Goal: Transaction & Acquisition: Obtain resource

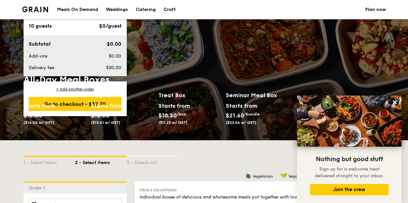
scroll to position [1051, 0]
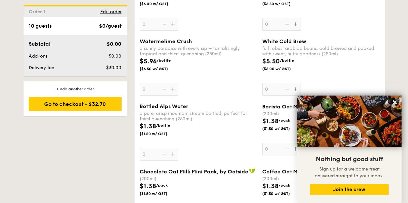
click at [395, 102] on icon at bounding box center [395, 103] width 4 height 4
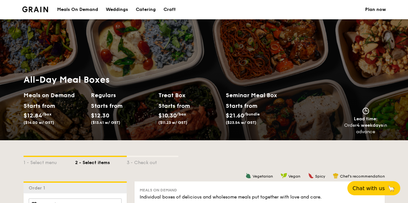
click at [181, 96] on h2 "Treat Box" at bounding box center [189, 95] width 62 height 9
click at [167, 116] on span "$10.30" at bounding box center [167, 115] width 18 height 7
click at [172, 109] on div "Starts from" at bounding box center [172, 106] width 29 height 10
drag, startPoint x: 198, startPoint y: 101, endPoint x: 207, endPoint y: 99, distance: 8.8
click at [207, 99] on h2 "Treat Box" at bounding box center [189, 95] width 62 height 9
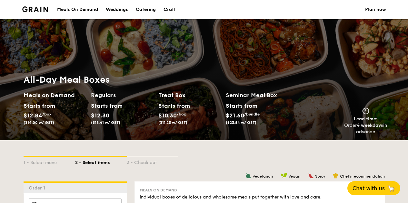
click at [237, 97] on h2 "Seminar Meal Box" at bounding box center [259, 95] width 67 height 9
click at [234, 118] on span "$21.60" at bounding box center [235, 115] width 18 height 7
click at [246, 93] on h2 "Seminar Meal Box" at bounding box center [259, 95] width 67 height 9
drag, startPoint x: 170, startPoint y: 114, endPoint x: 169, endPoint y: 110, distance: 3.9
click at [169, 113] on span "$10.30" at bounding box center [167, 115] width 18 height 7
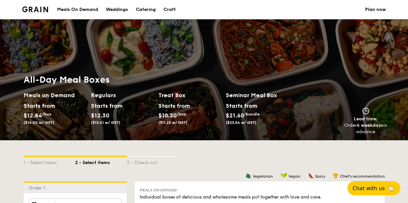
click at [172, 92] on h2 "Treat Box" at bounding box center [189, 95] width 62 height 9
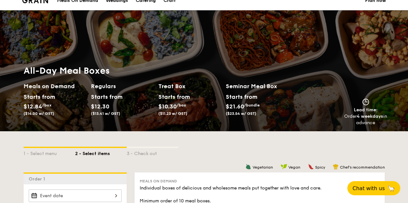
scroll to position [64, 0]
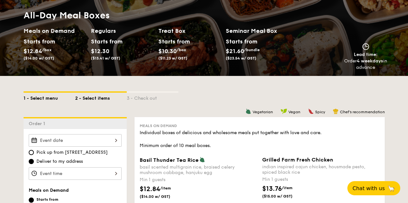
click at [47, 100] on div "1 - Select menu" at bounding box center [50, 97] width 52 height 9
select select
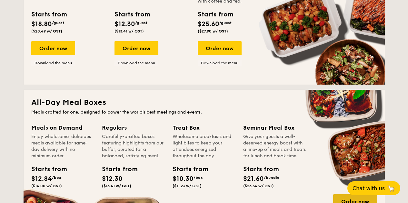
scroll to position [290, 0]
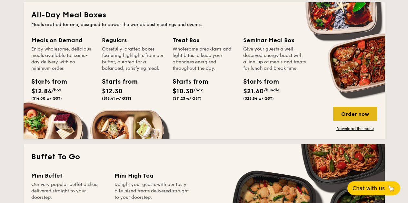
click at [355, 114] on div "Order now" at bounding box center [355, 114] width 44 height 14
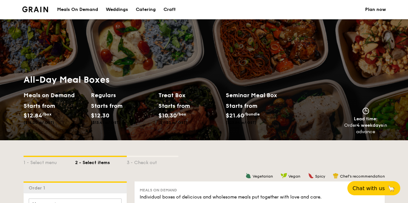
select select
